Goal: Information Seeking & Learning: Learn about a topic

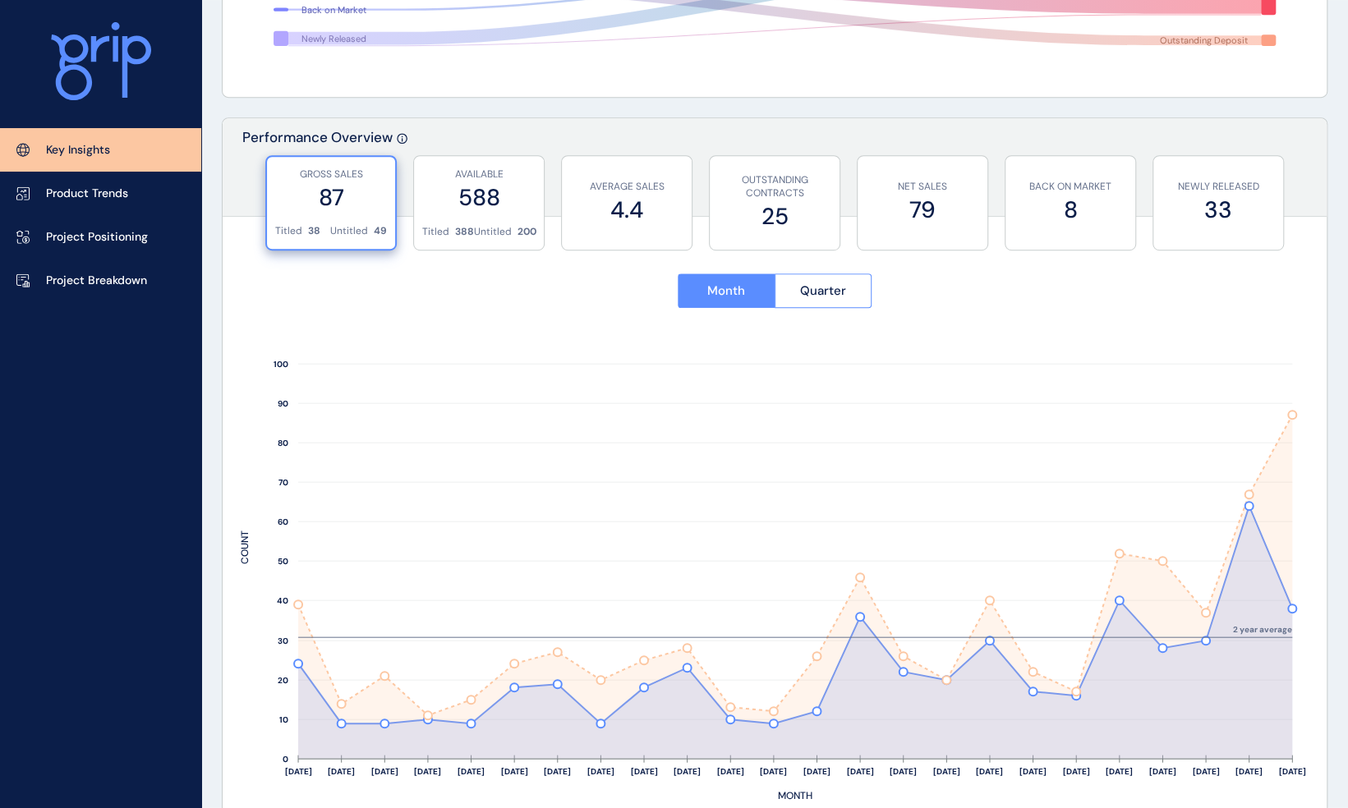
scroll to position [500, 0]
click at [123, 282] on p "Project Breakdown" at bounding box center [96, 281] width 101 height 16
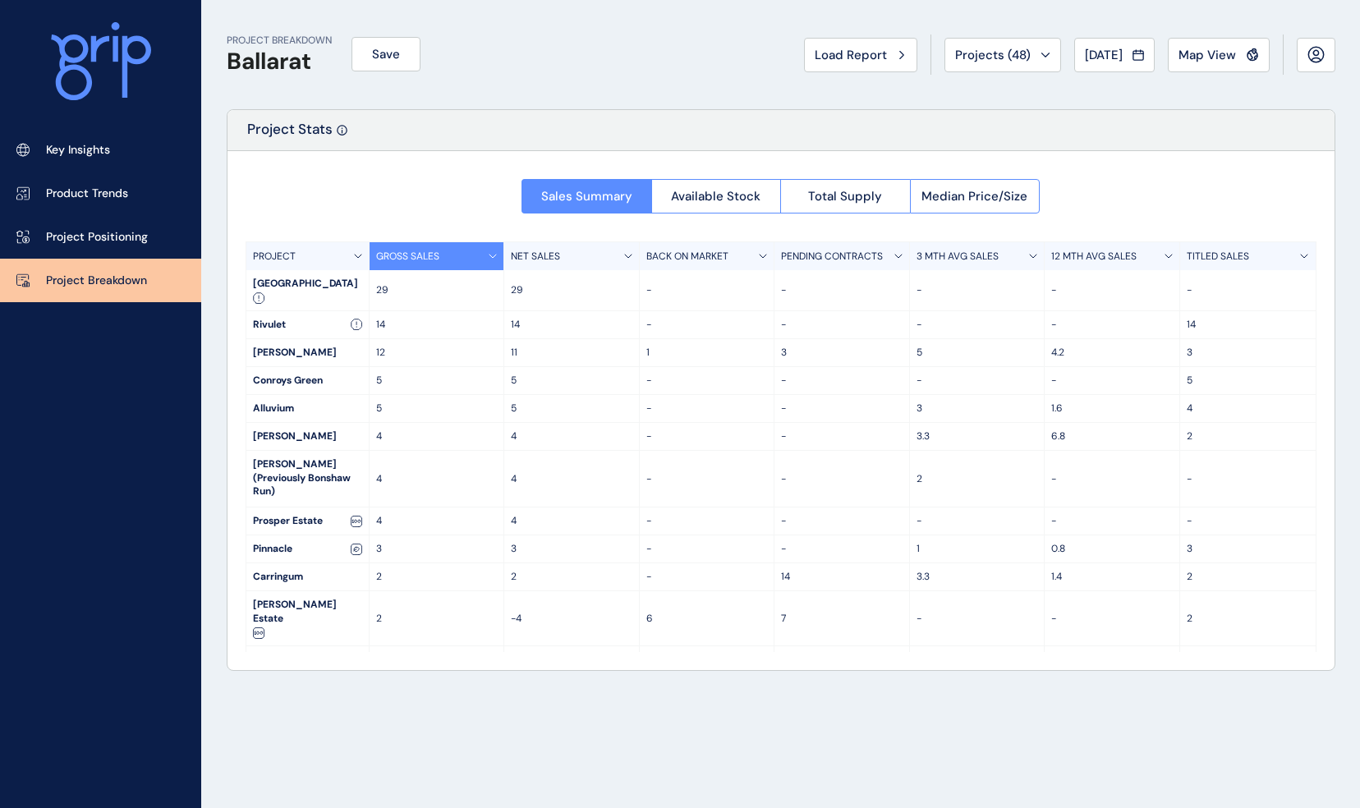
click at [99, 159] on link "Key Insights" at bounding box center [100, 150] width 201 height 44
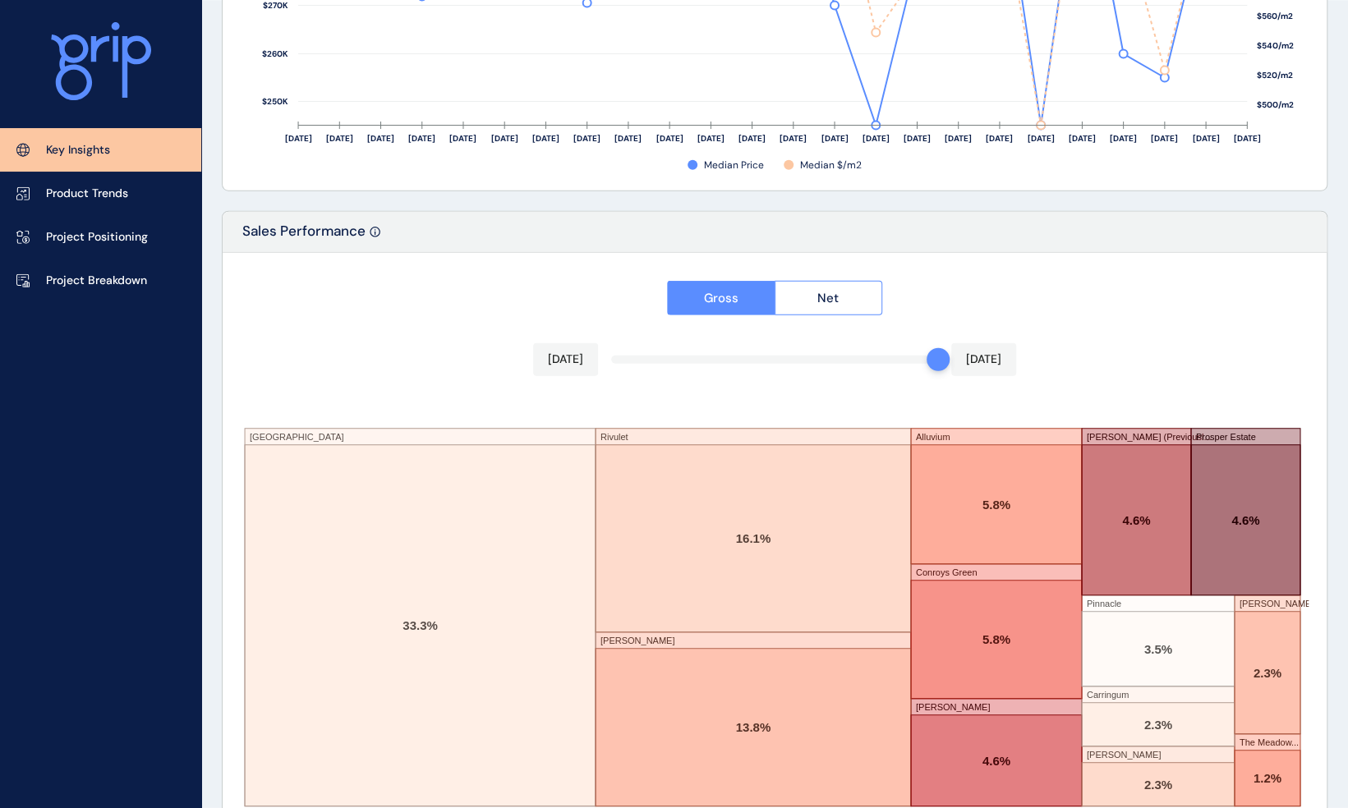
scroll to position [2647, 0]
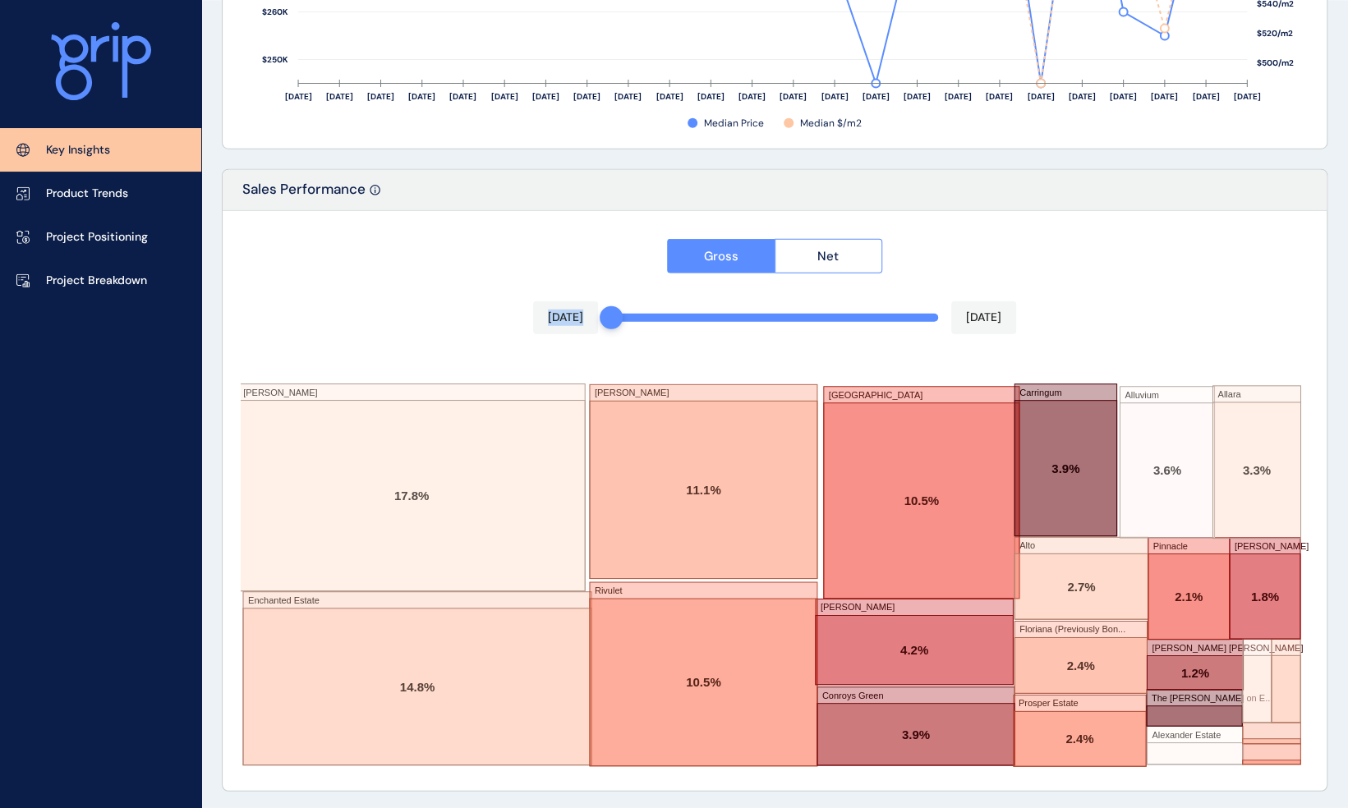
drag, startPoint x: 925, startPoint y: 320, endPoint x: 591, endPoint y: 312, distance: 333.6
click at [591, 312] on div "Gross Net [DATE] [DATE] [PERSON_NAME] Enchanted Estate [PERSON_NAME] [GEOGRAPHI…" at bounding box center [775, 501] width 1104 height 580
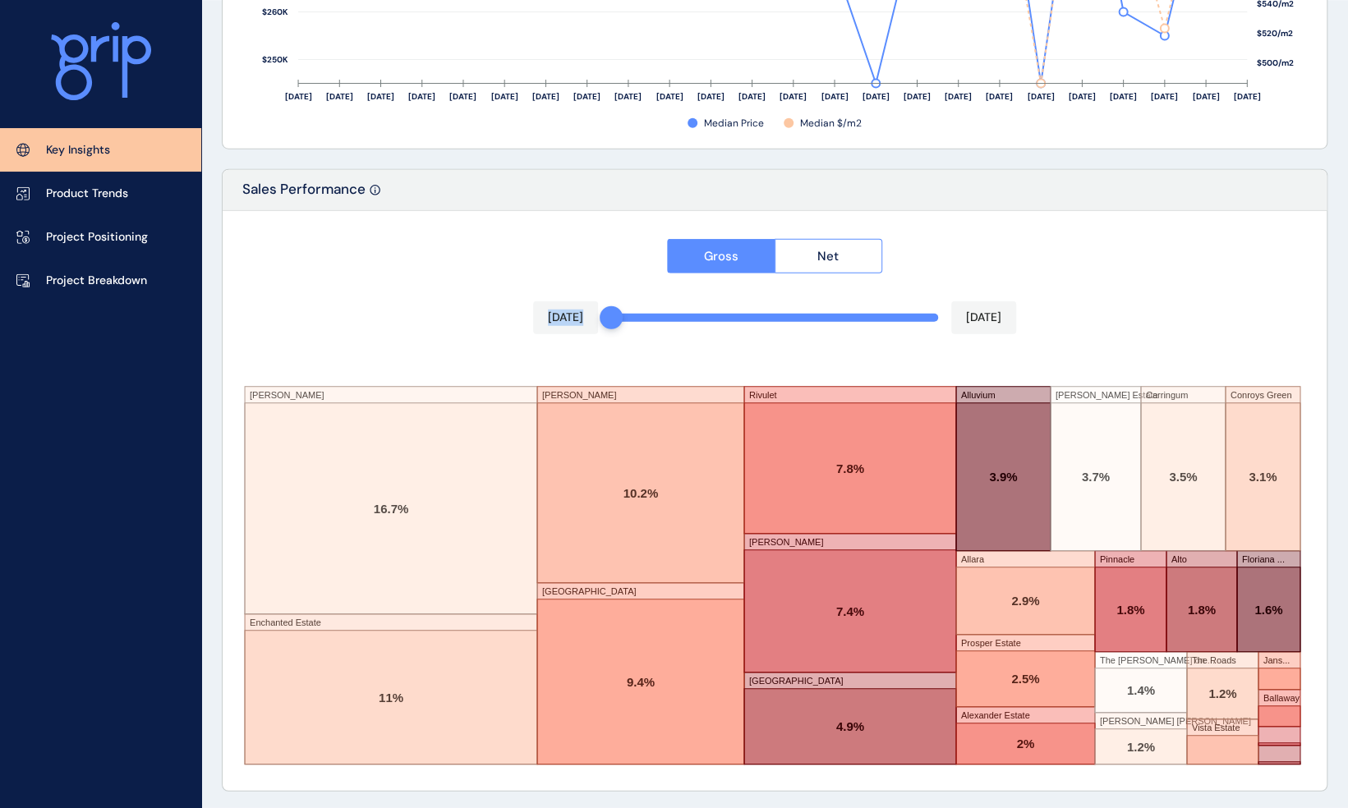
click at [105, 289] on link "Project Breakdown" at bounding box center [100, 281] width 201 height 44
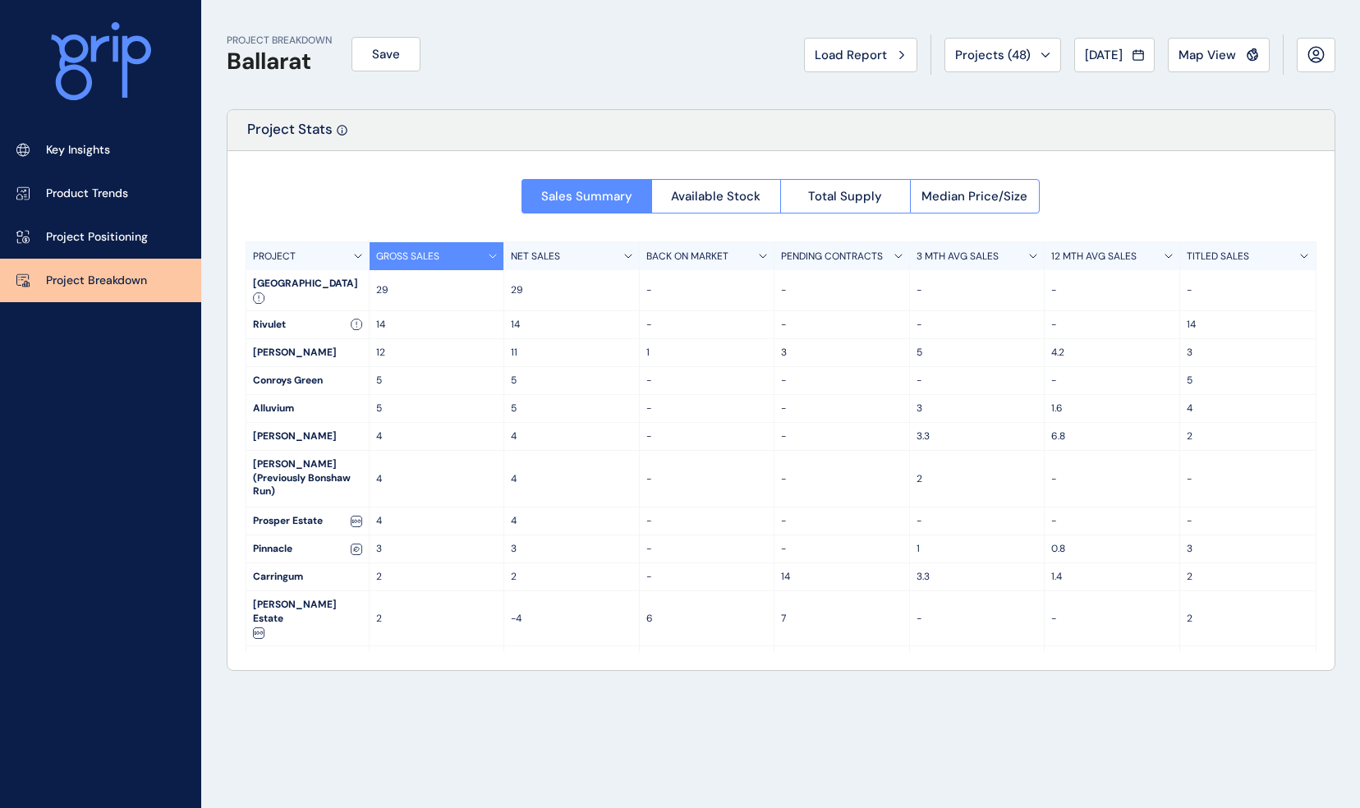
click at [94, 159] on link "Key Insights" at bounding box center [100, 150] width 201 height 44
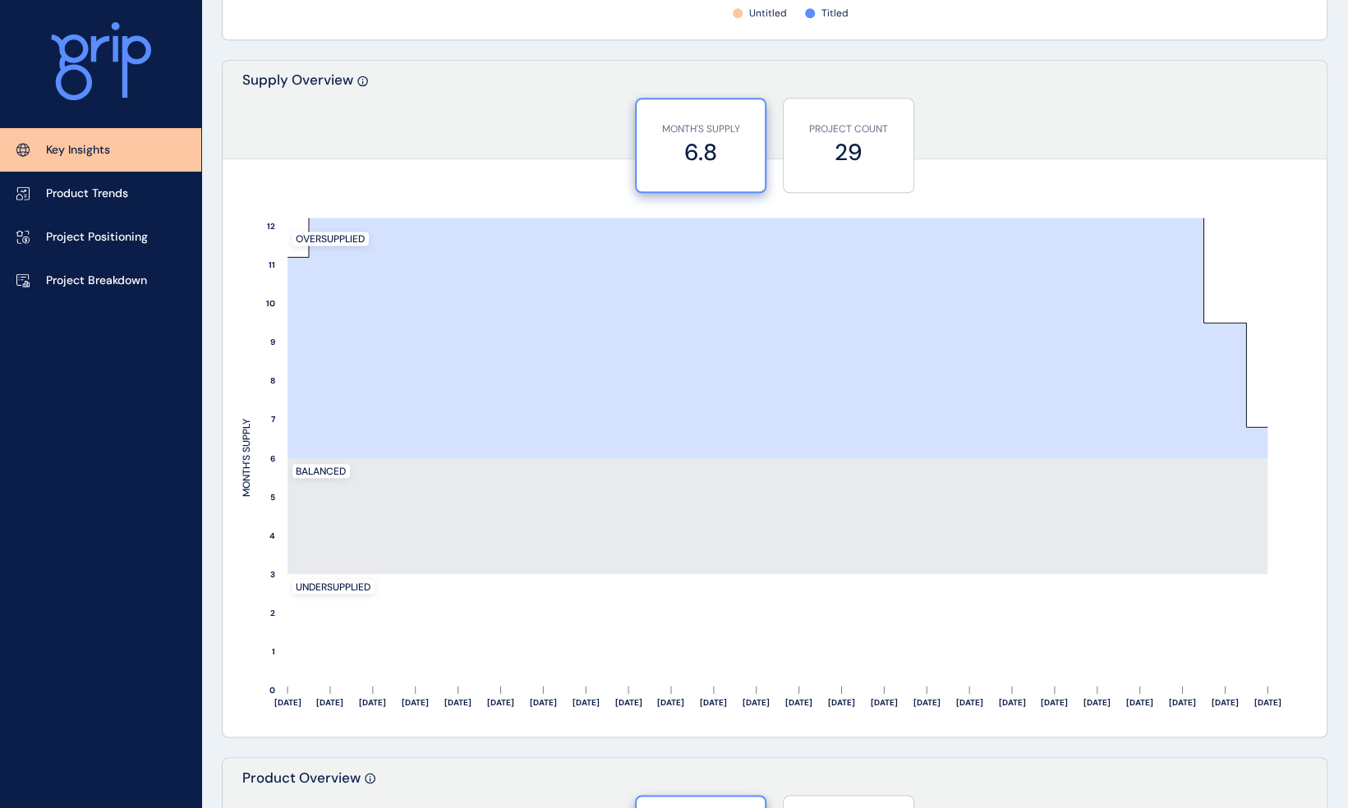
scroll to position [1313, 0]
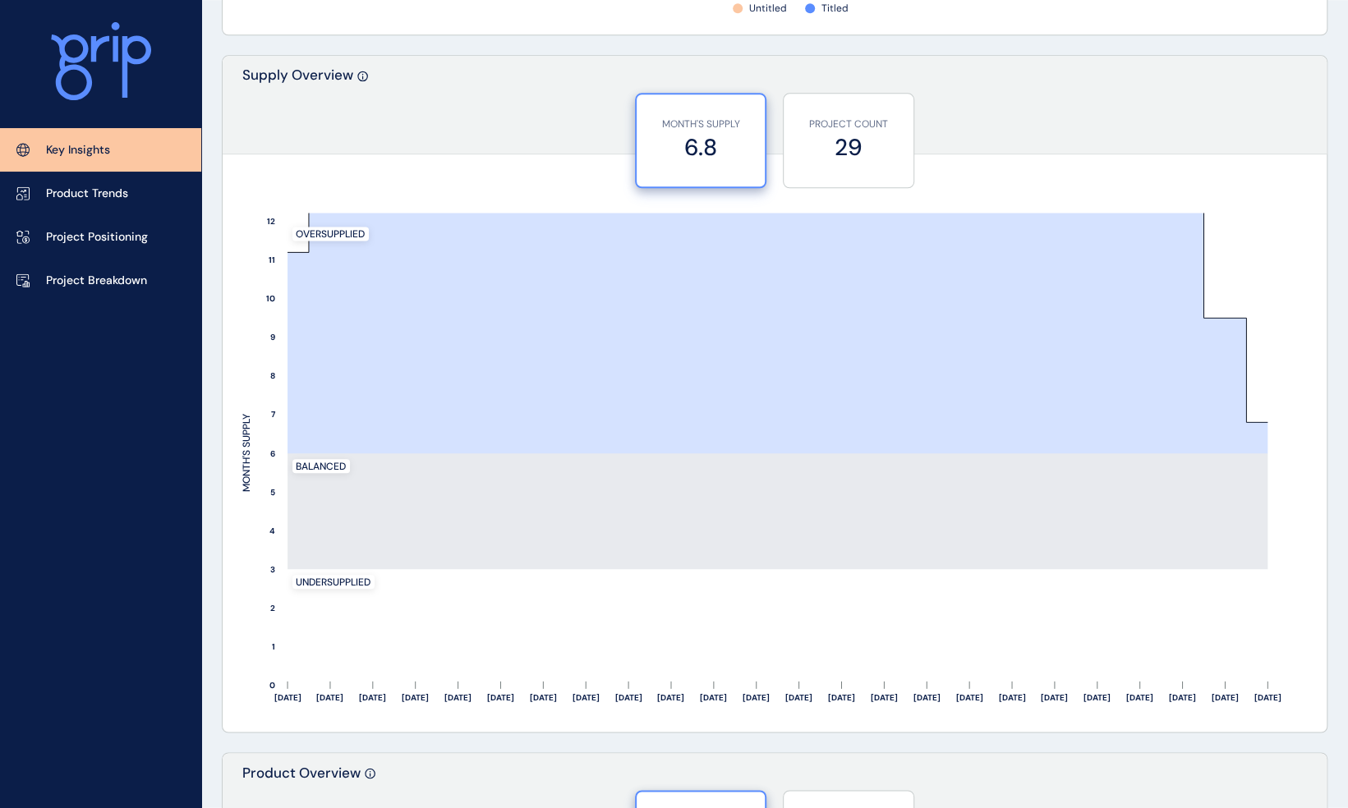
click at [98, 183] on link "Product Trends" at bounding box center [100, 194] width 201 height 44
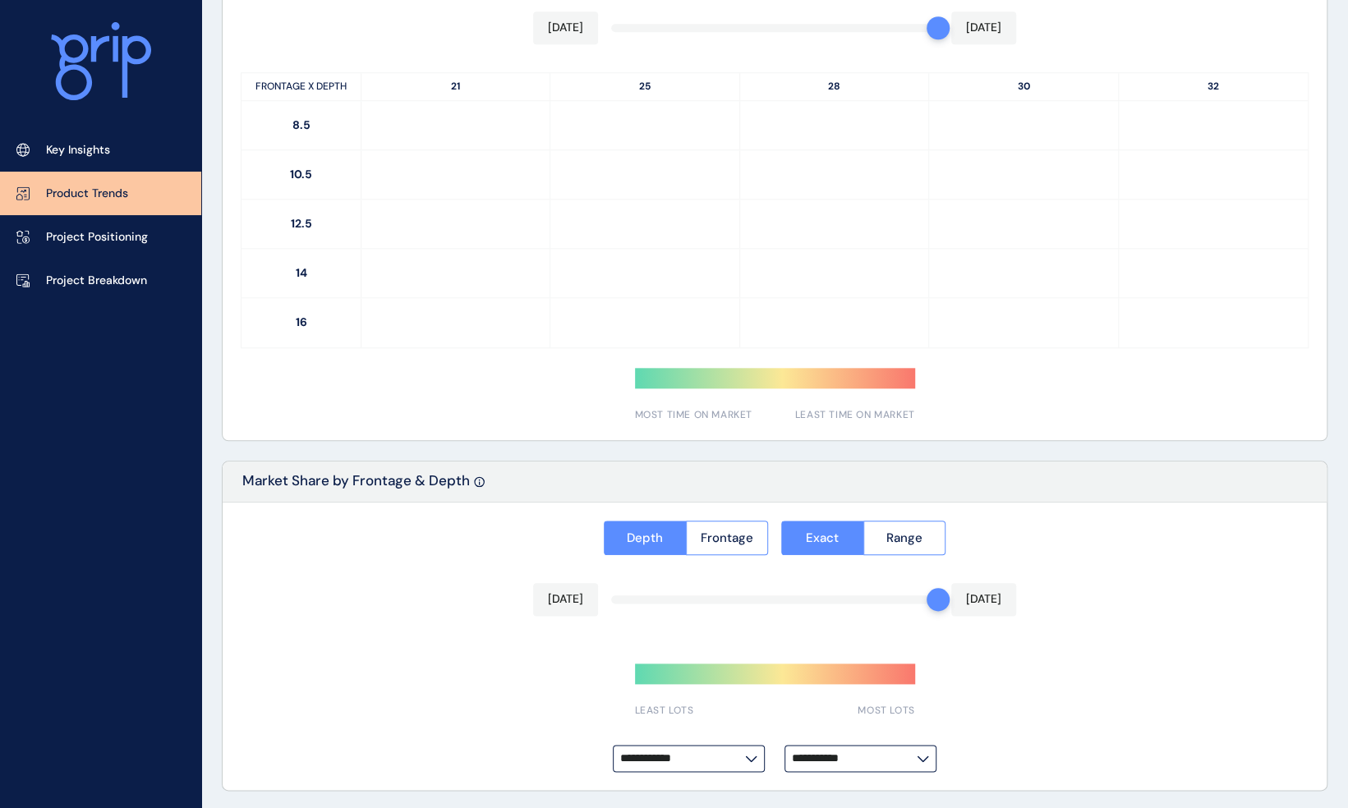
type input "*********"
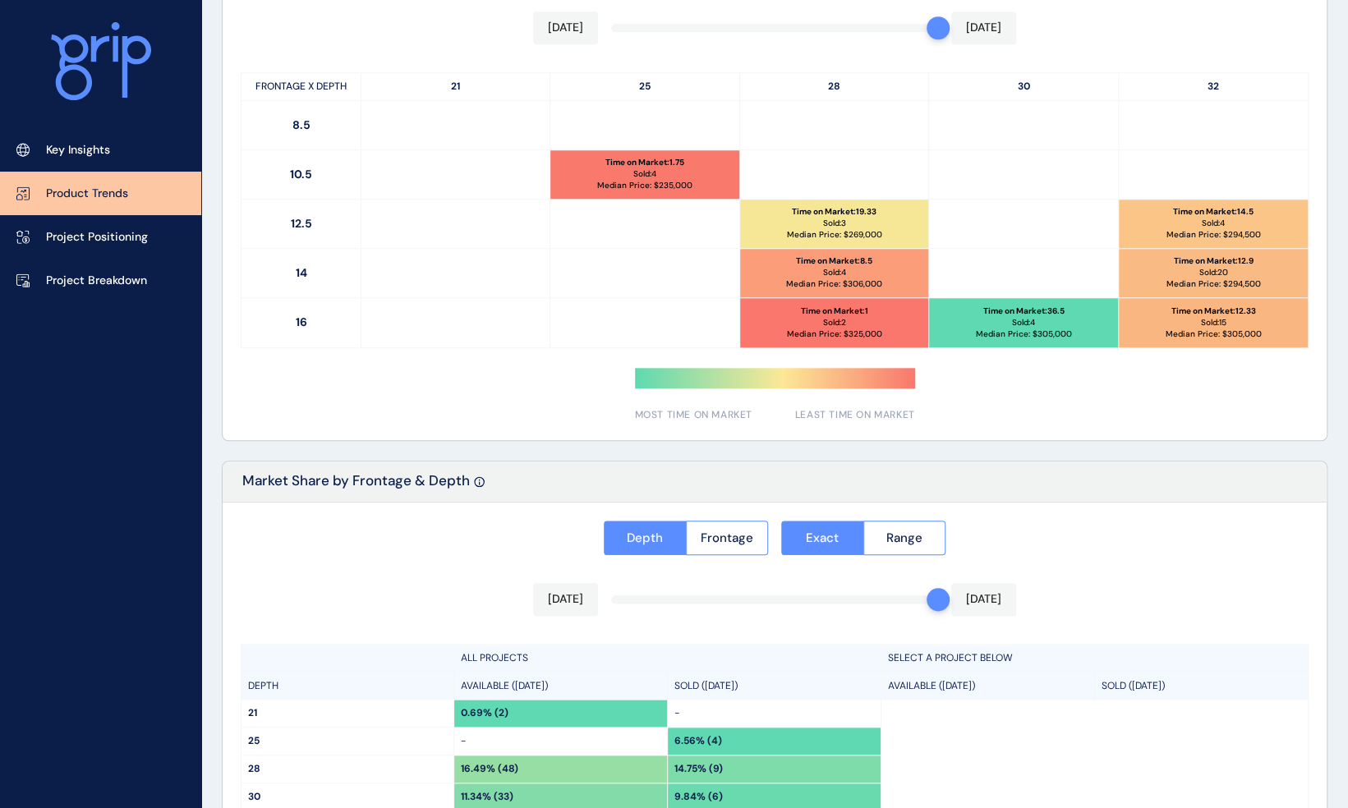
scroll to position [1111, 0]
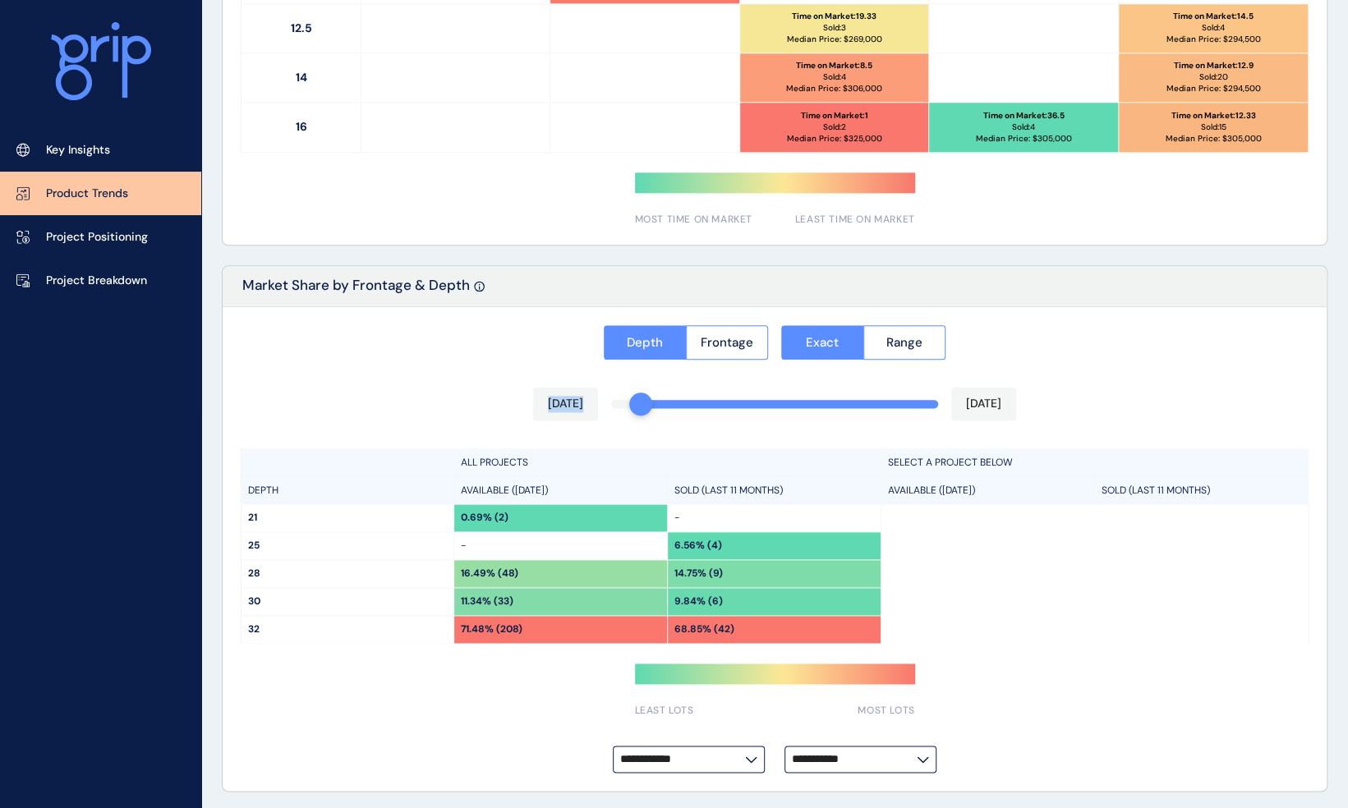
drag, startPoint x: 936, startPoint y: 407, endPoint x: 573, endPoint y: 396, distance: 362.4
click at [573, 396] on div "**********" at bounding box center [775, 549] width 1104 height 485
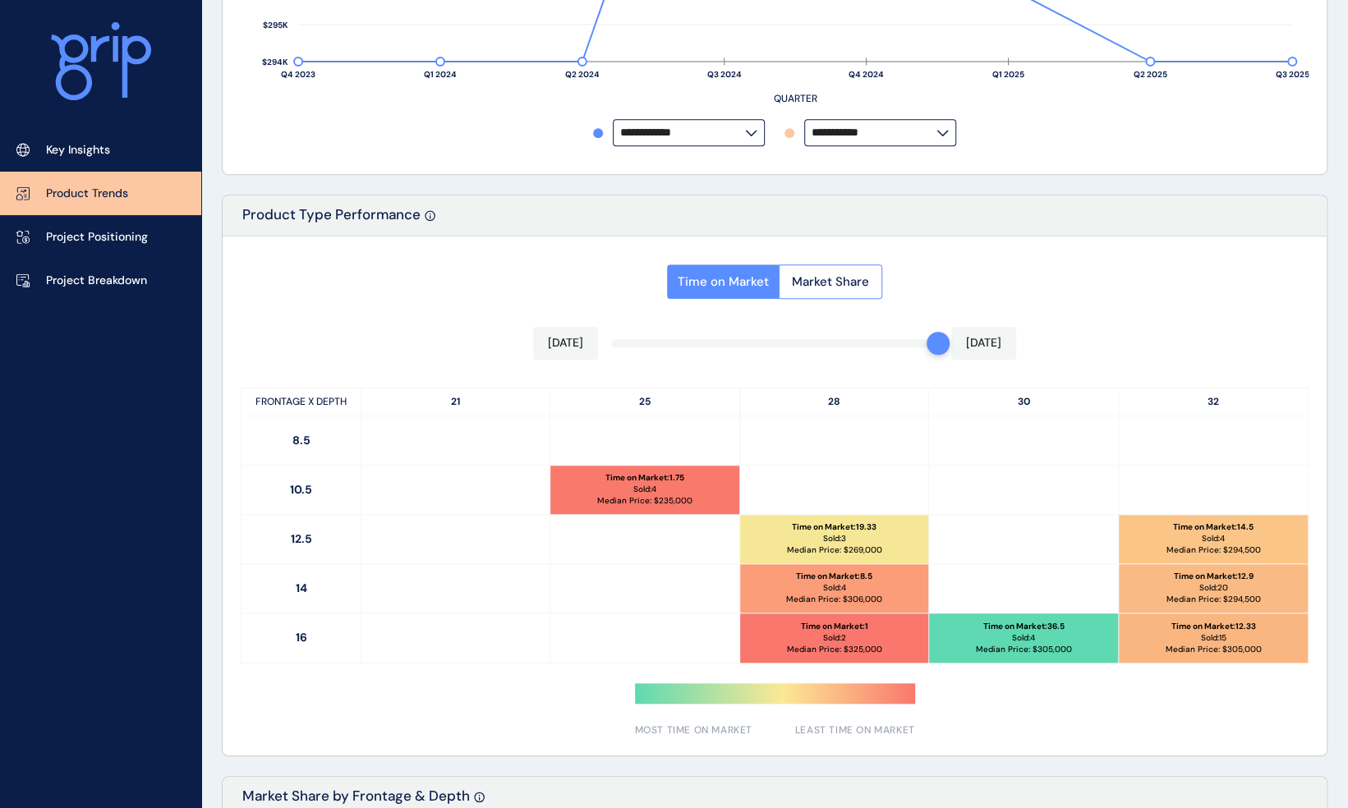
scroll to position [598, 0]
